Goal: Find specific page/section: Find specific page/section

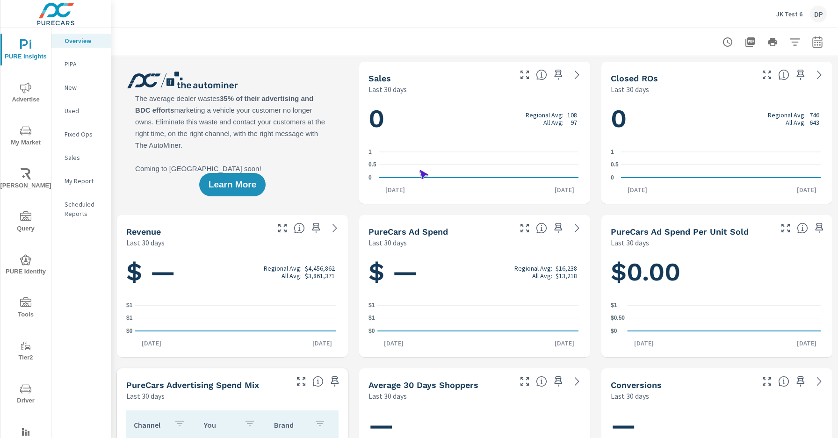
scroll to position [0, 0]
click at [24, 395] on span "Driver" at bounding box center [25, 394] width 45 height 23
